Goal: Task Accomplishment & Management: Use online tool/utility

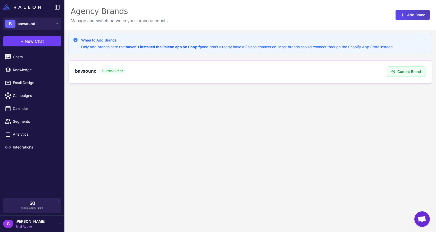
click at [261, 73] on div "bavsound Current Brand" at bounding box center [231, 71] width 312 height 7
click at [23, 144] on span "Integrations" at bounding box center [35, 147] width 45 height 6
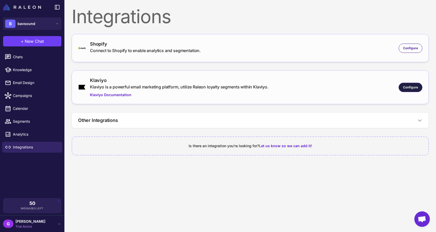
click at [416, 87] on span "Configure" at bounding box center [410, 87] width 15 height 5
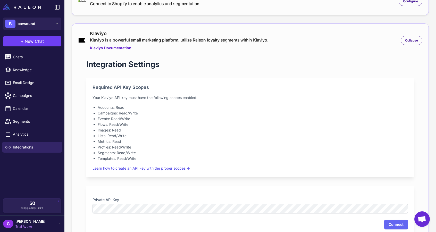
scroll to position [90, 0]
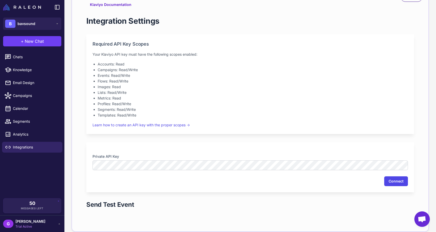
click at [396, 180] on button "Connect" at bounding box center [396, 181] width 24 height 10
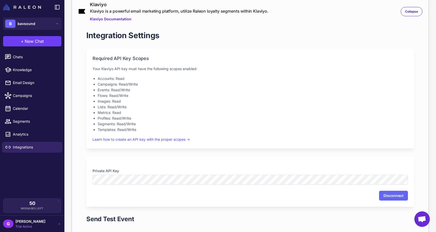
scroll to position [0, 0]
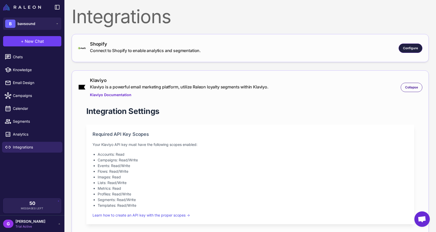
click at [412, 46] on span "Configure" at bounding box center [410, 48] width 15 height 5
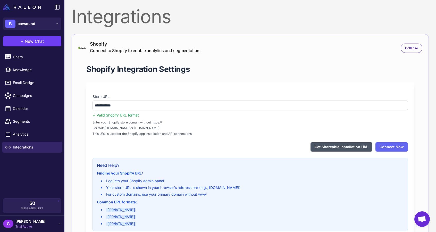
click at [347, 145] on button "Get Shareable Installation URL" at bounding box center [342, 146] width 62 height 9
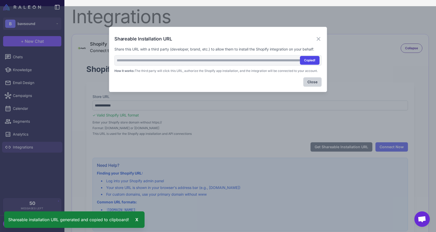
click at [305, 58] on button "Copied!" at bounding box center [310, 60] width 20 height 9
click at [312, 82] on button "Close" at bounding box center [312, 81] width 18 height 9
